Goal: Task Accomplishment & Management: Manage account settings

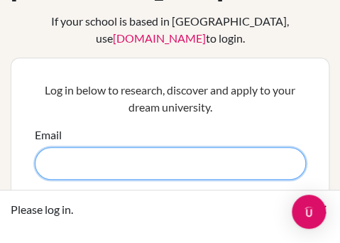
scroll to position [121, 0]
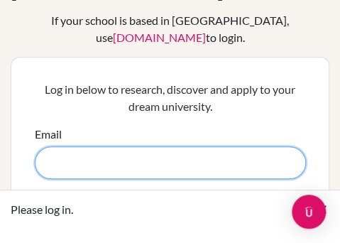
click at [110, 146] on input "Email" at bounding box center [170, 162] width 271 height 33
type input "[EMAIL_ADDRESS][DOMAIN_NAME]"
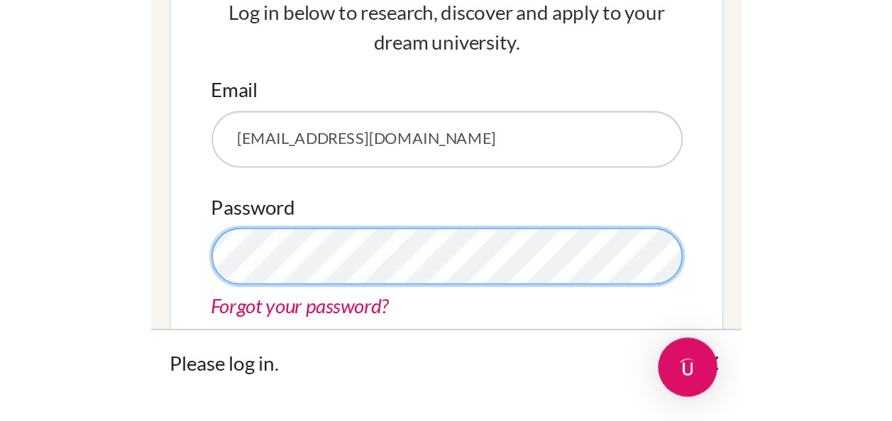
scroll to position [204, 0]
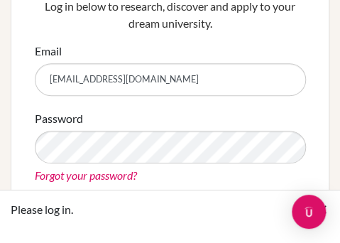
click at [74, 122] on div "Password Forgot your password?" at bounding box center [170, 147] width 271 height 74
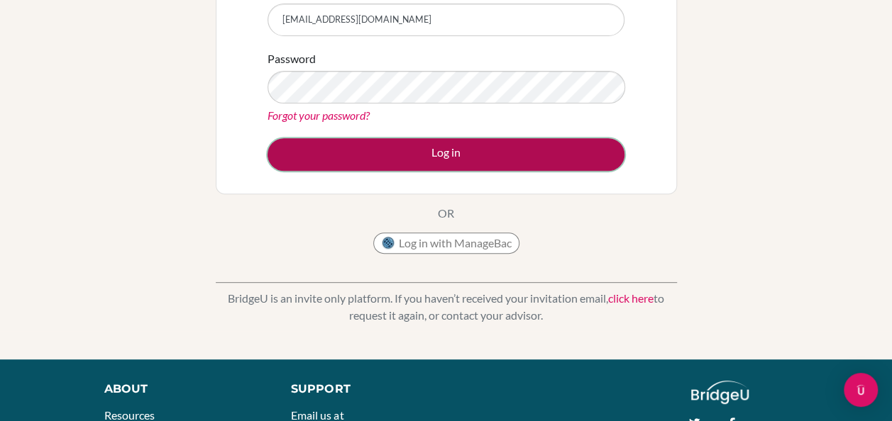
click at [339, 148] on button "Log in" at bounding box center [446, 154] width 357 height 33
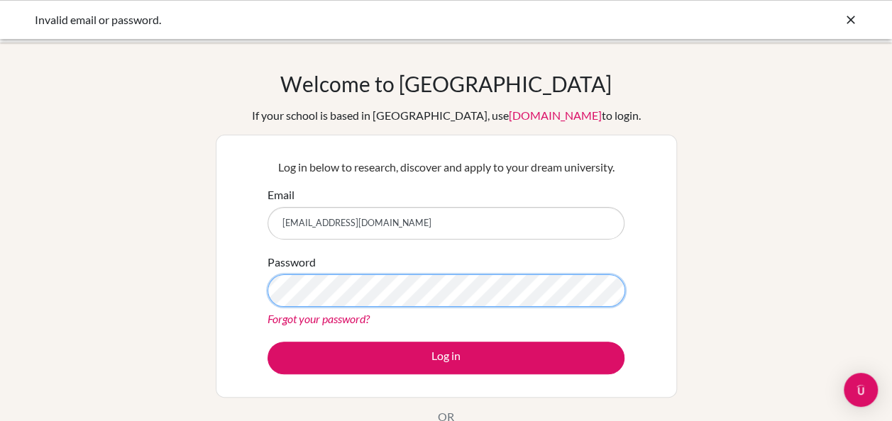
click at [268, 342] on button "Log in" at bounding box center [446, 358] width 357 height 33
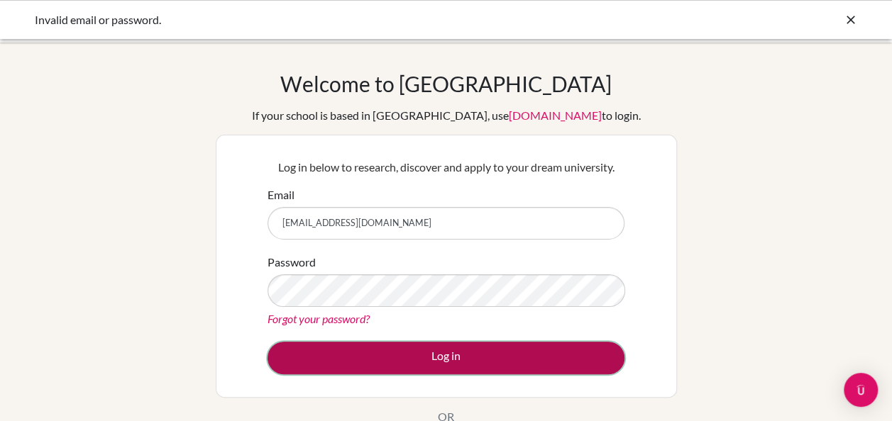
click at [481, 361] on button "Log in" at bounding box center [446, 358] width 357 height 33
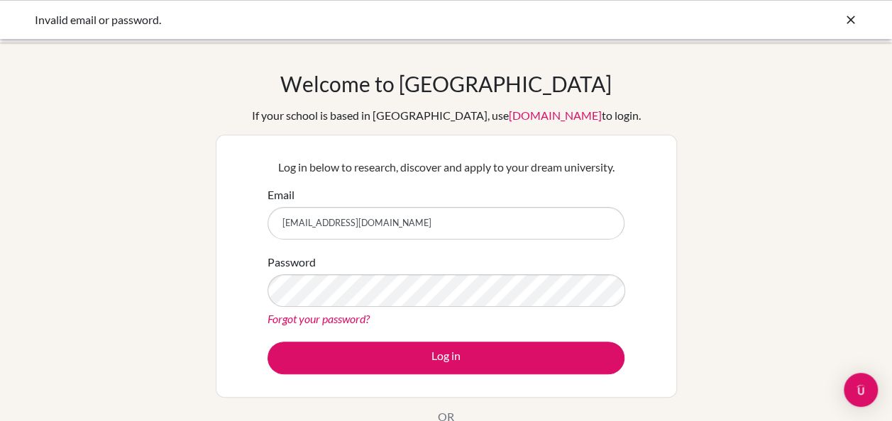
click at [329, 316] on link "Forgot your password?" at bounding box center [319, 318] width 102 height 13
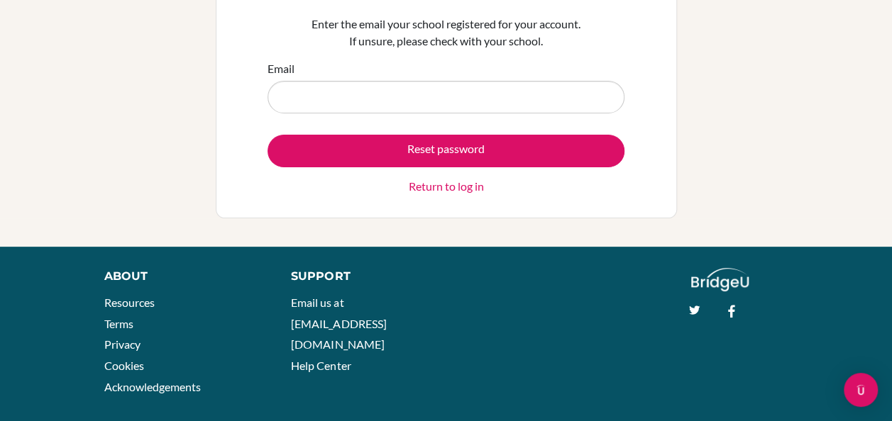
scroll to position [133, 0]
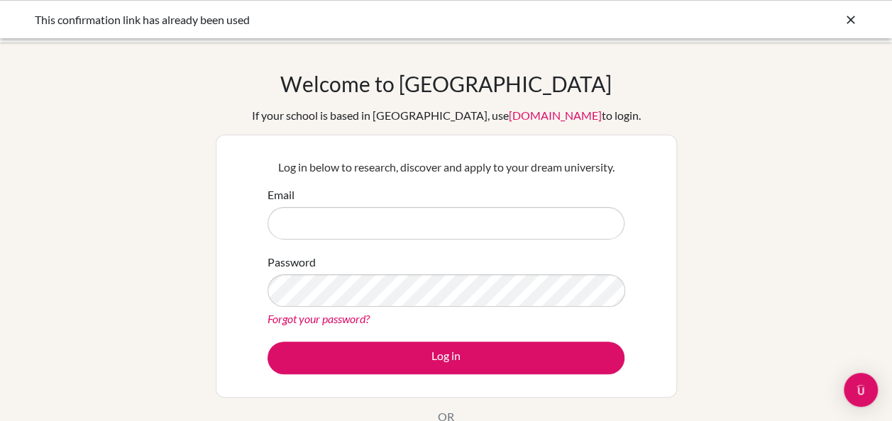
click at [342, 221] on input "Email" at bounding box center [446, 223] width 357 height 33
type input "b.hallak2009@gmail.com"
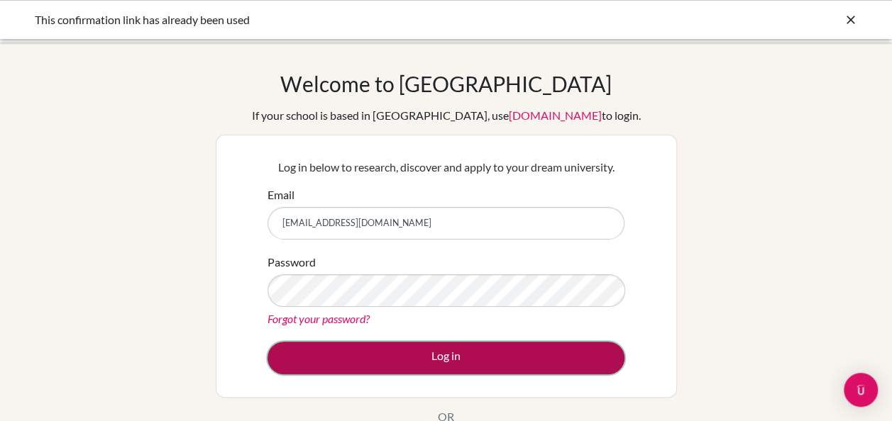
click at [489, 353] on button "Log in" at bounding box center [446, 358] width 357 height 33
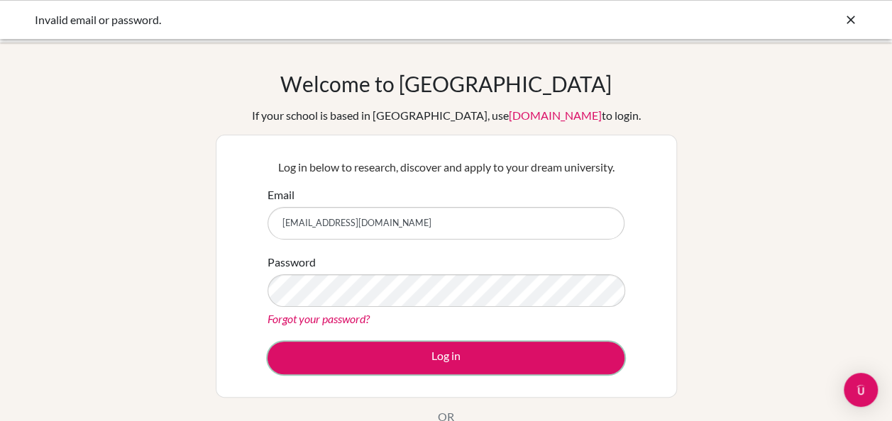
click at [489, 353] on button "Log in" at bounding box center [446, 358] width 357 height 33
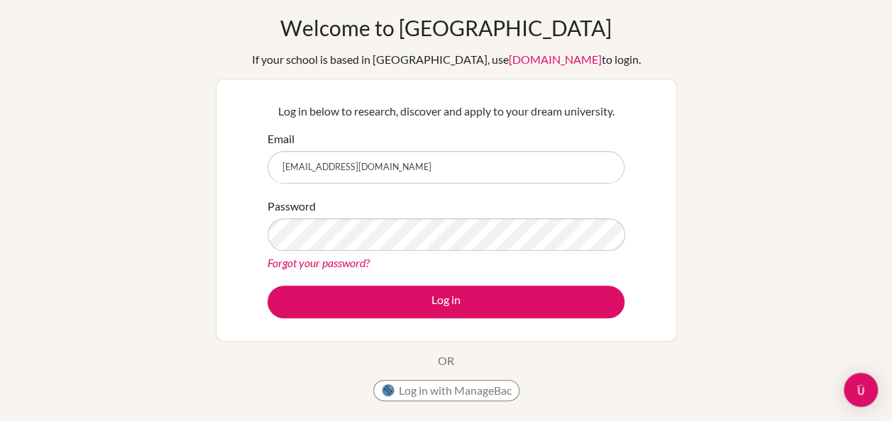
scroll to position [55, 0]
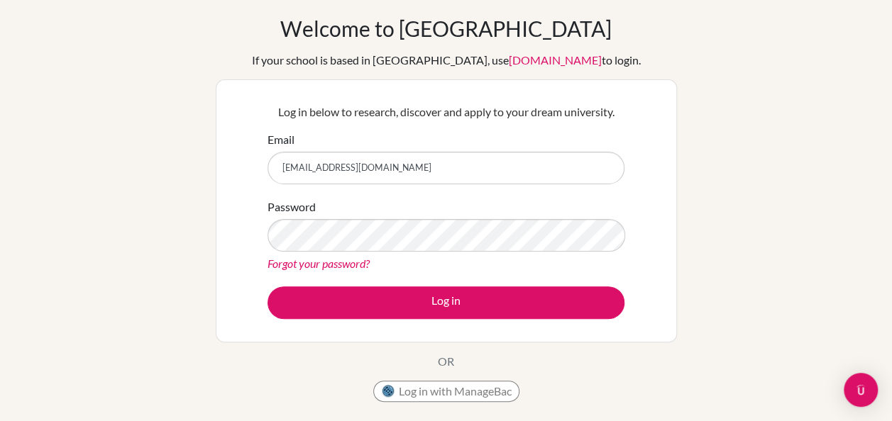
click at [336, 263] on link "Forgot your password?" at bounding box center [319, 263] width 102 height 13
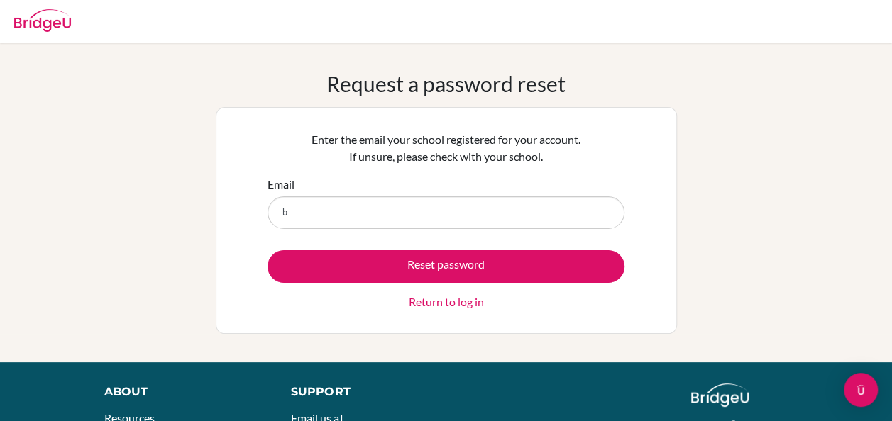
click at [177, 243] on div "Request a password reset Enter the email your school registered for your accoun…" at bounding box center [446, 202] width 892 height 263
click at [325, 200] on input "b" at bounding box center [446, 213] width 357 height 33
type input "[EMAIL_ADDRESS][DOMAIN_NAME]"
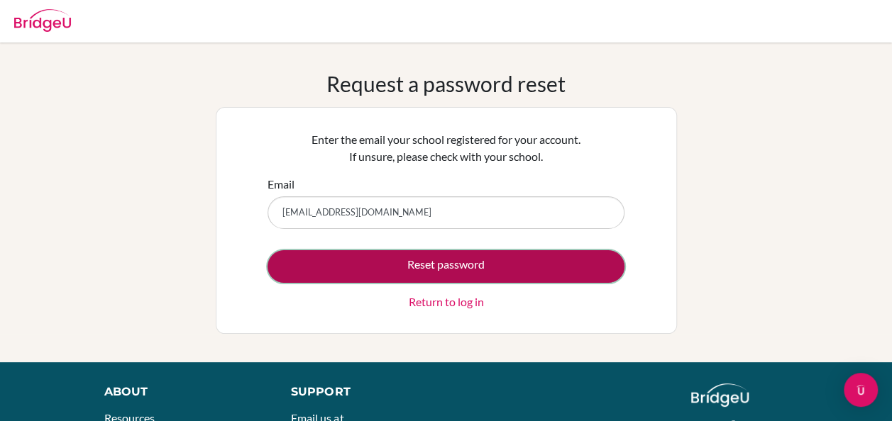
click at [399, 265] on button "Reset password" at bounding box center [446, 266] width 357 height 33
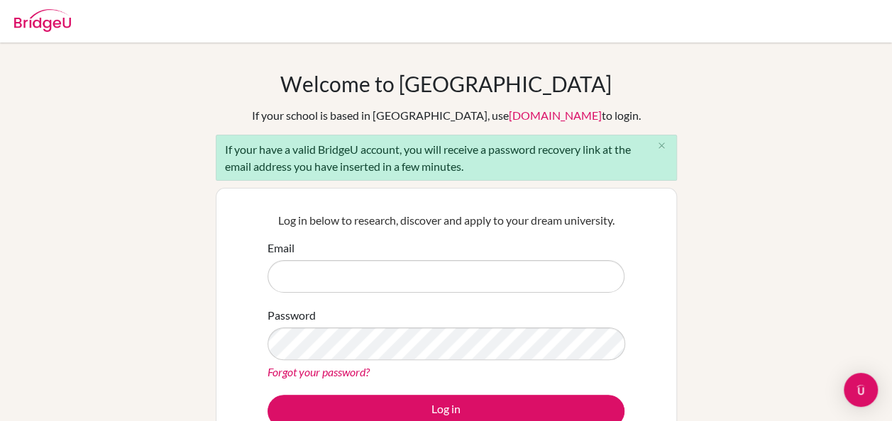
click at [349, 272] on input "Email" at bounding box center [446, 276] width 357 height 33
type input "b.hallak2009@gmail.com"
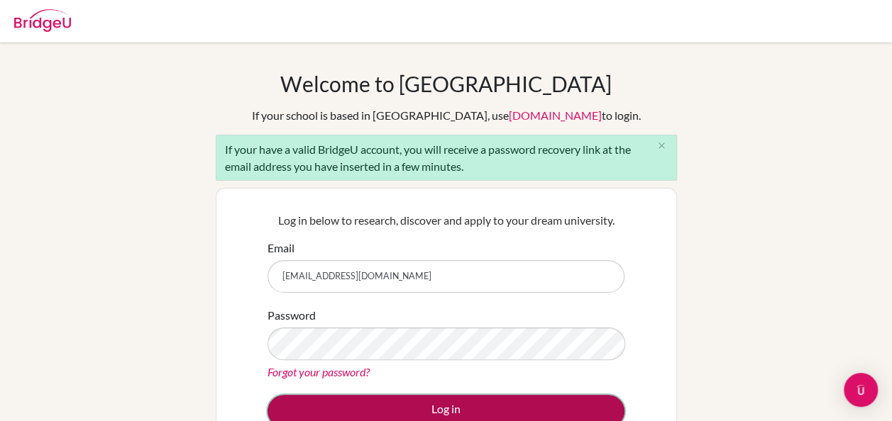
click at [343, 403] on button "Log in" at bounding box center [446, 411] width 357 height 33
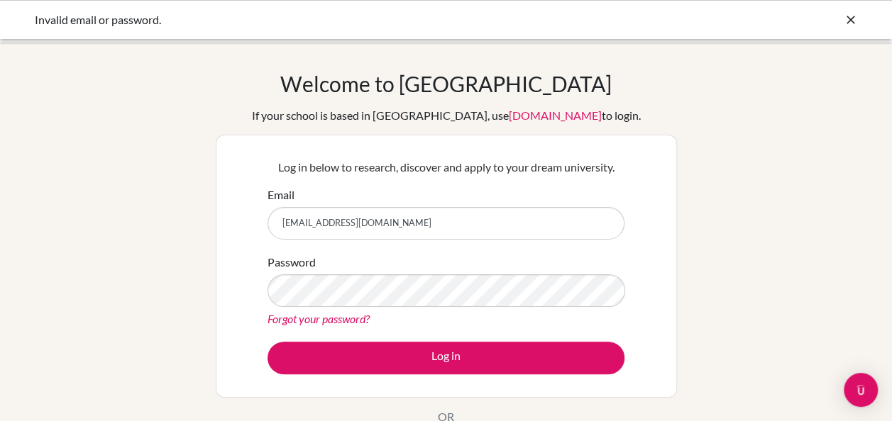
click at [337, 316] on link "Forgot your password?" at bounding box center [319, 318] width 102 height 13
